Goal: Navigation & Orientation: Find specific page/section

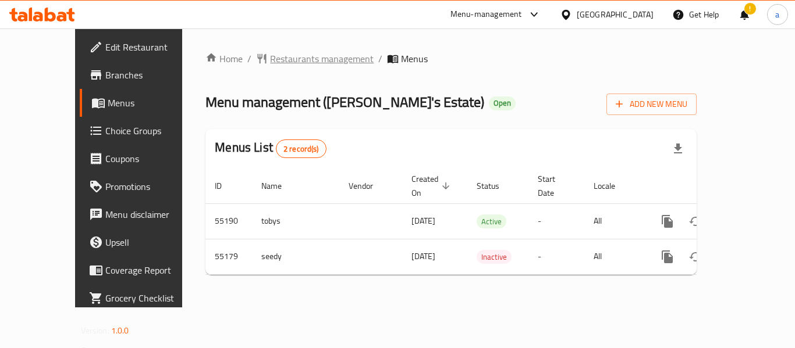
click at [270, 59] on span "Restaurants management" at bounding box center [322, 59] width 104 height 14
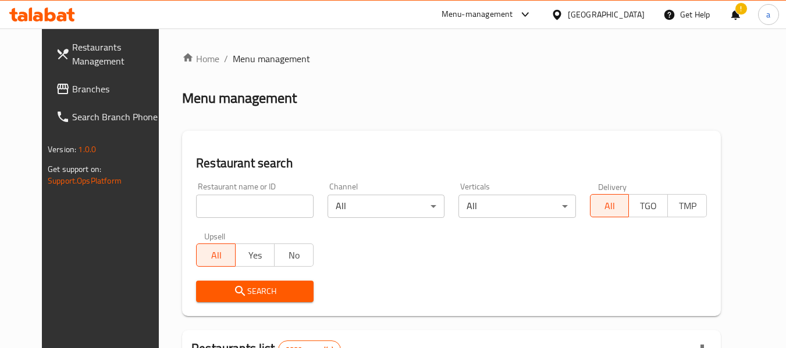
click at [72, 86] on span "Branches" at bounding box center [118, 89] width 92 height 14
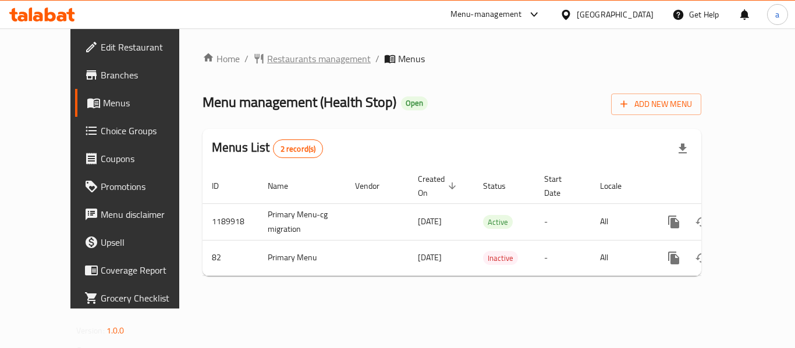
click at [267, 52] on span "Restaurants management" at bounding box center [319, 59] width 104 height 14
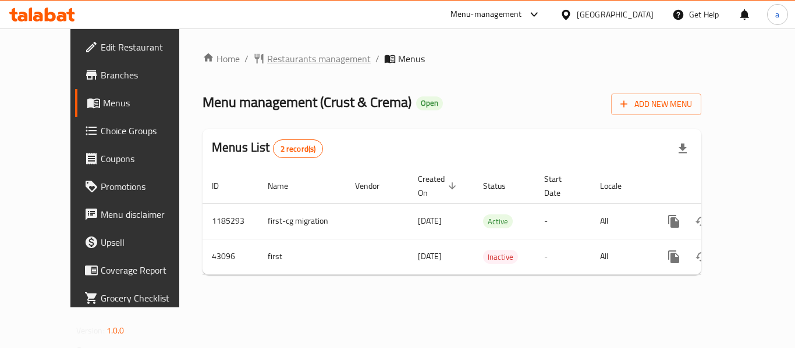
click at [277, 52] on span "Restaurants management" at bounding box center [319, 59] width 104 height 14
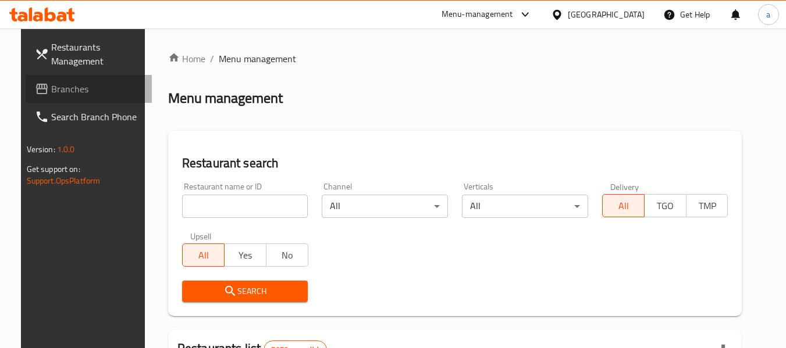
click at [66, 92] on span "Branches" at bounding box center [97, 89] width 92 height 14
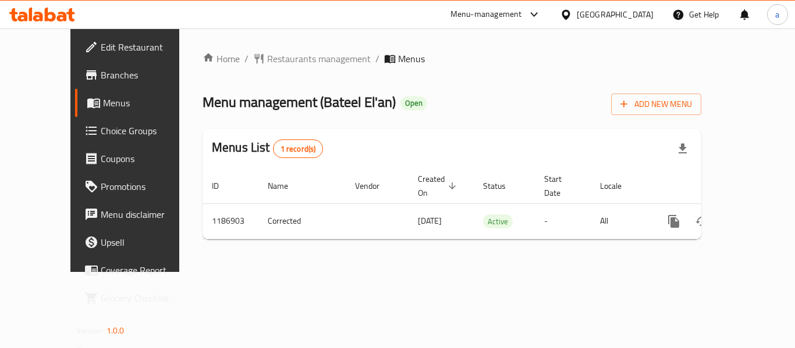
click at [271, 63] on span "Restaurants management" at bounding box center [319, 59] width 104 height 14
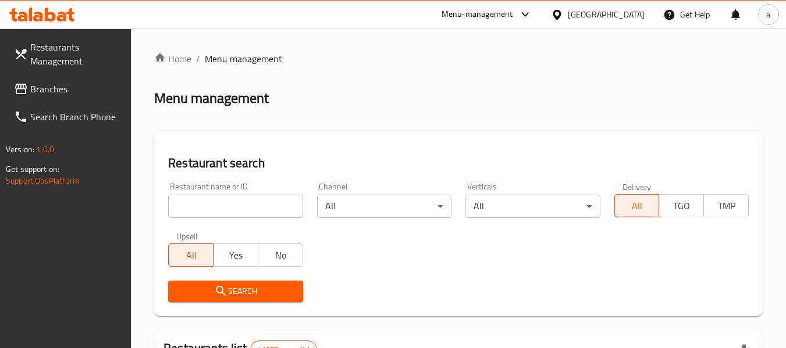
click at [67, 83] on span "Branches" at bounding box center [76, 89] width 92 height 14
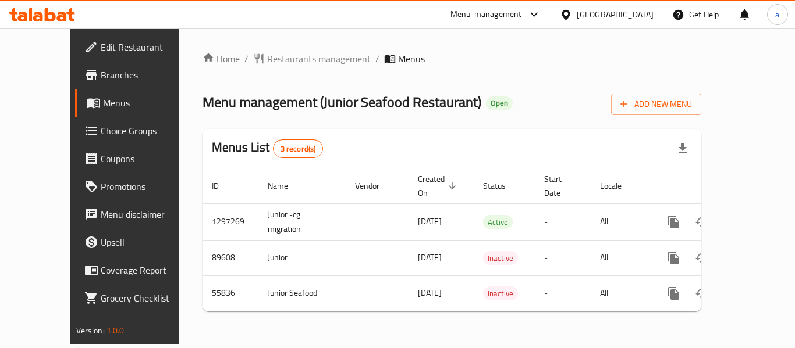
click at [289, 48] on div "Home / Restaurants management / Menus Menu management ( Junior Seafood Restaura…" at bounding box center [451, 187] width 545 height 316
click at [279, 54] on span "Restaurants management" at bounding box center [319, 59] width 104 height 14
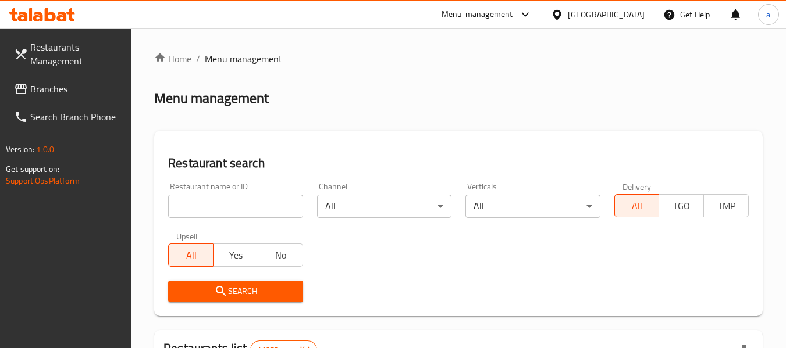
drag, startPoint x: 53, startPoint y: 85, endPoint x: 47, endPoint y: 85, distance: 6.4
click at [53, 85] on span "Branches" at bounding box center [76, 89] width 92 height 14
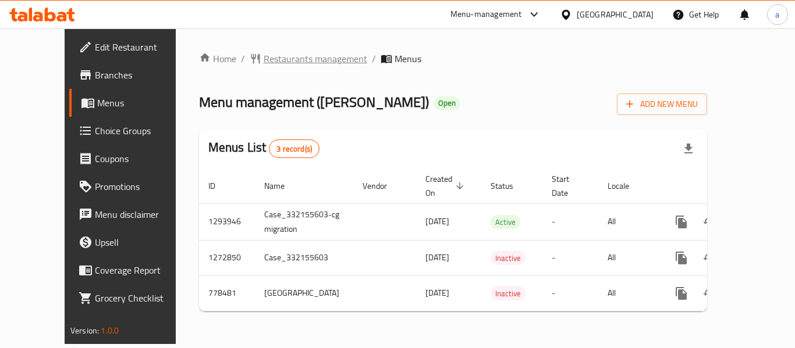
click at [263, 54] on span "Restaurants management" at bounding box center [315, 59] width 104 height 14
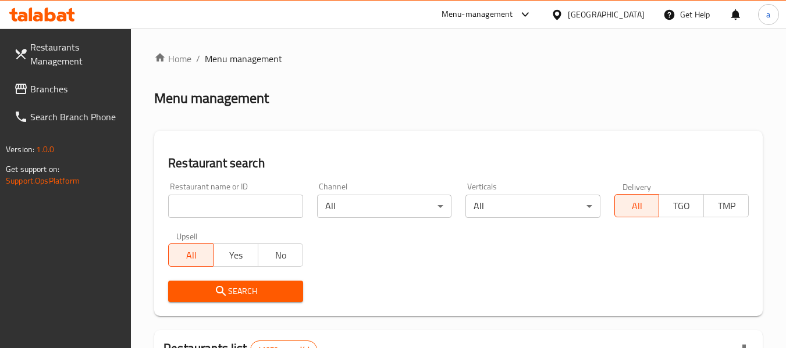
drag, startPoint x: 55, startPoint y: 83, endPoint x: 40, endPoint y: 83, distance: 15.7
click at [55, 83] on span "Branches" at bounding box center [76, 89] width 92 height 14
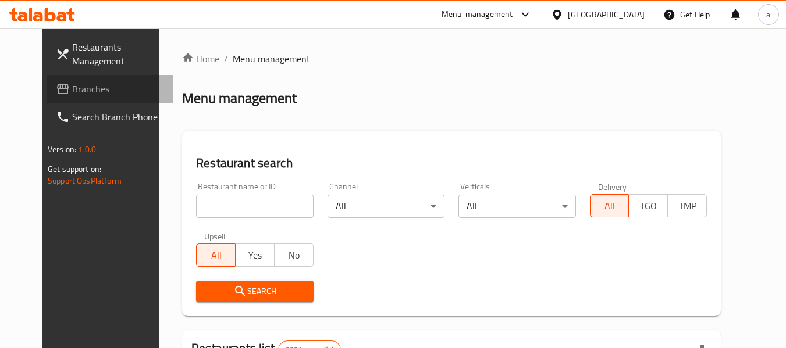
click at [72, 90] on span "Branches" at bounding box center [118, 89] width 92 height 14
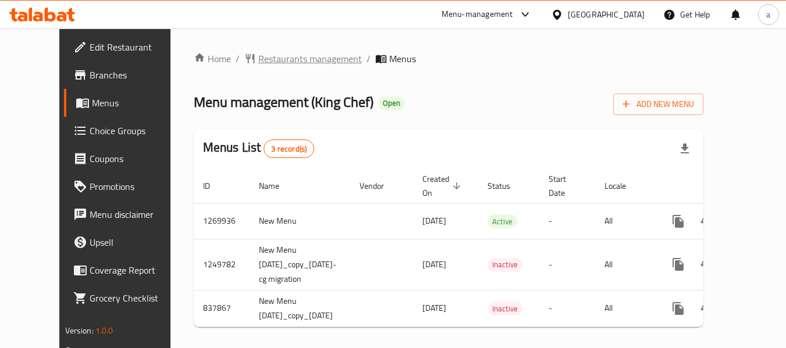
click at [270, 56] on span "Restaurants management" at bounding box center [310, 59] width 104 height 14
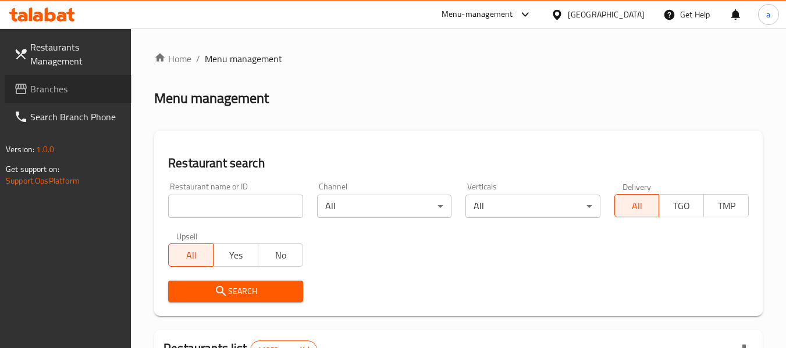
click at [67, 84] on span "Branches" at bounding box center [76, 89] width 92 height 14
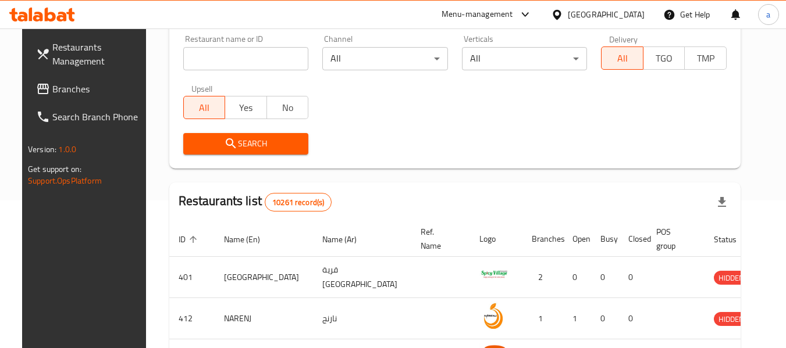
scroll to position [58, 0]
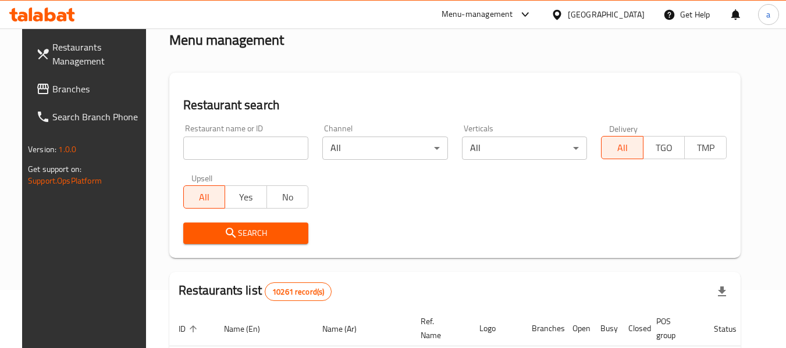
click at [62, 82] on span "Branches" at bounding box center [98, 89] width 92 height 14
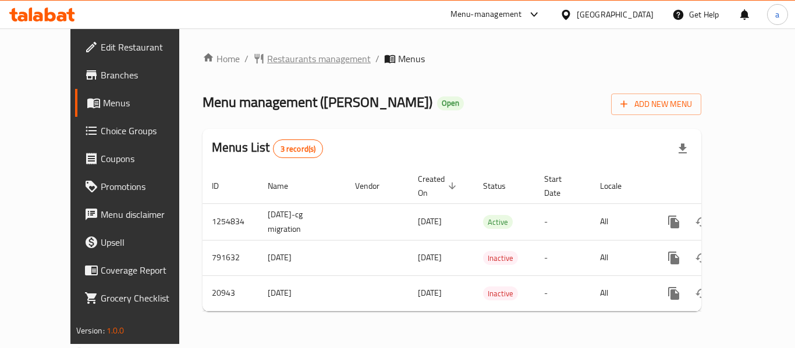
click at [267, 59] on span "Restaurants management" at bounding box center [319, 59] width 104 height 14
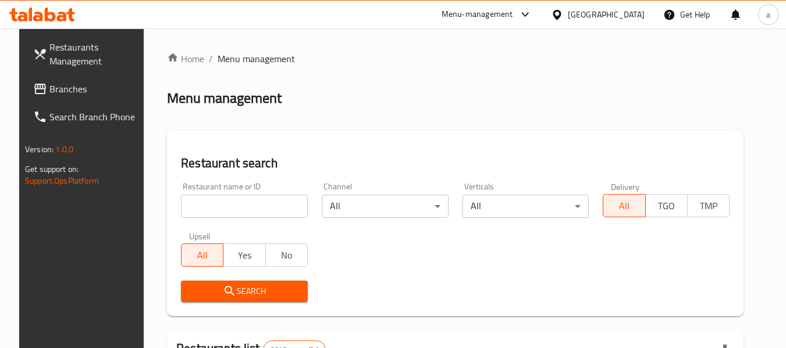
click at [49, 87] on span "Branches" at bounding box center [95, 89] width 92 height 14
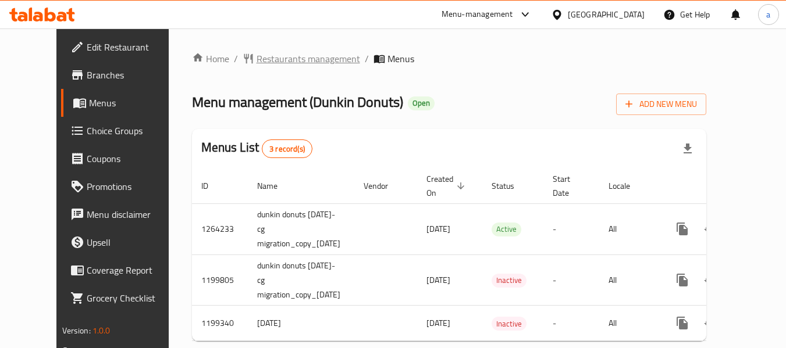
click at [300, 60] on span "Restaurants management" at bounding box center [309, 59] width 104 height 14
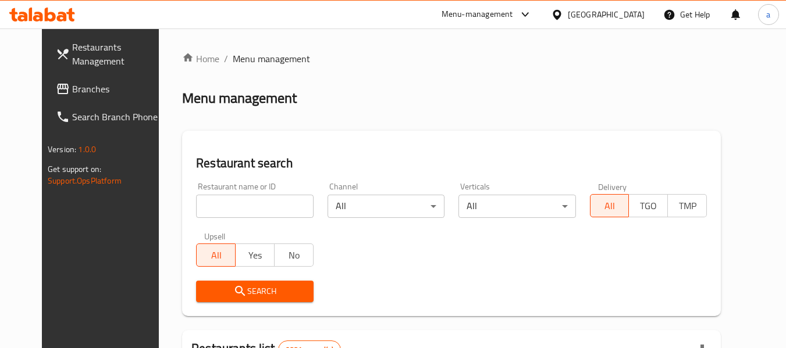
click at [75, 96] on link "Branches" at bounding box center [110, 89] width 127 height 28
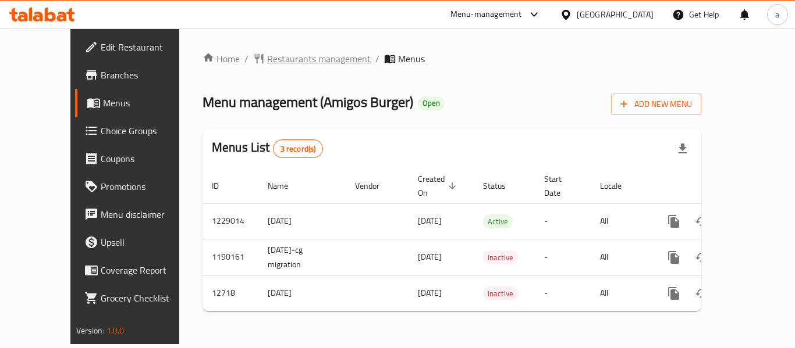
click at [269, 66] on span "Restaurants management" at bounding box center [319, 59] width 104 height 14
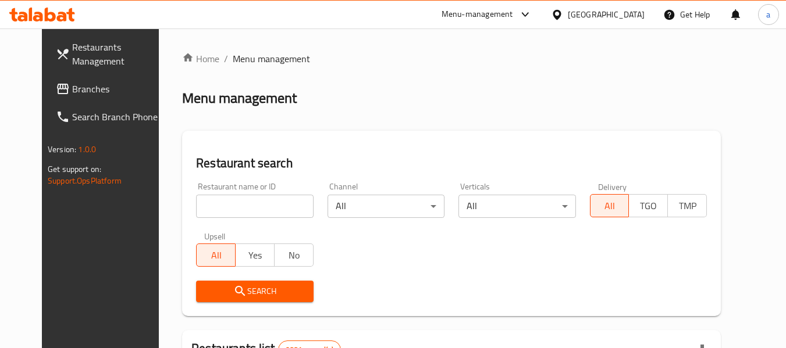
click at [81, 87] on span "Branches" at bounding box center [118, 89] width 92 height 14
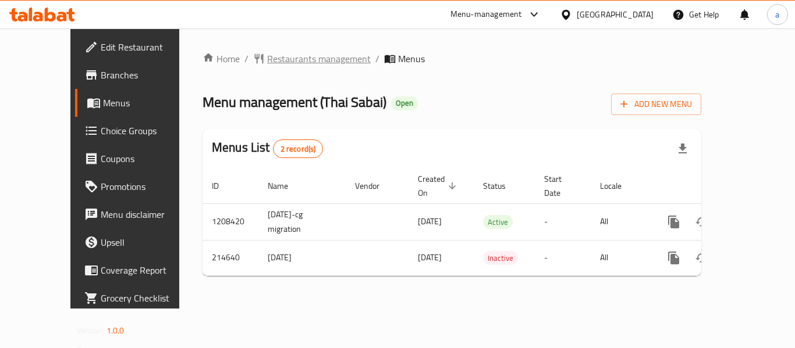
click at [267, 59] on span "Restaurants management" at bounding box center [319, 59] width 104 height 14
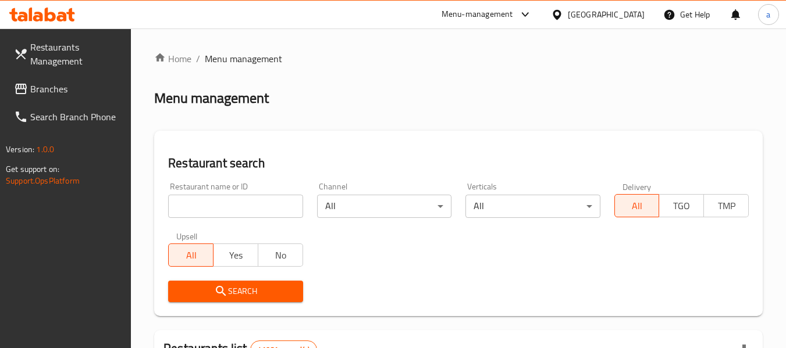
click at [35, 89] on span "Branches" at bounding box center [76, 89] width 92 height 14
